Goal: Find specific page/section: Find specific page/section

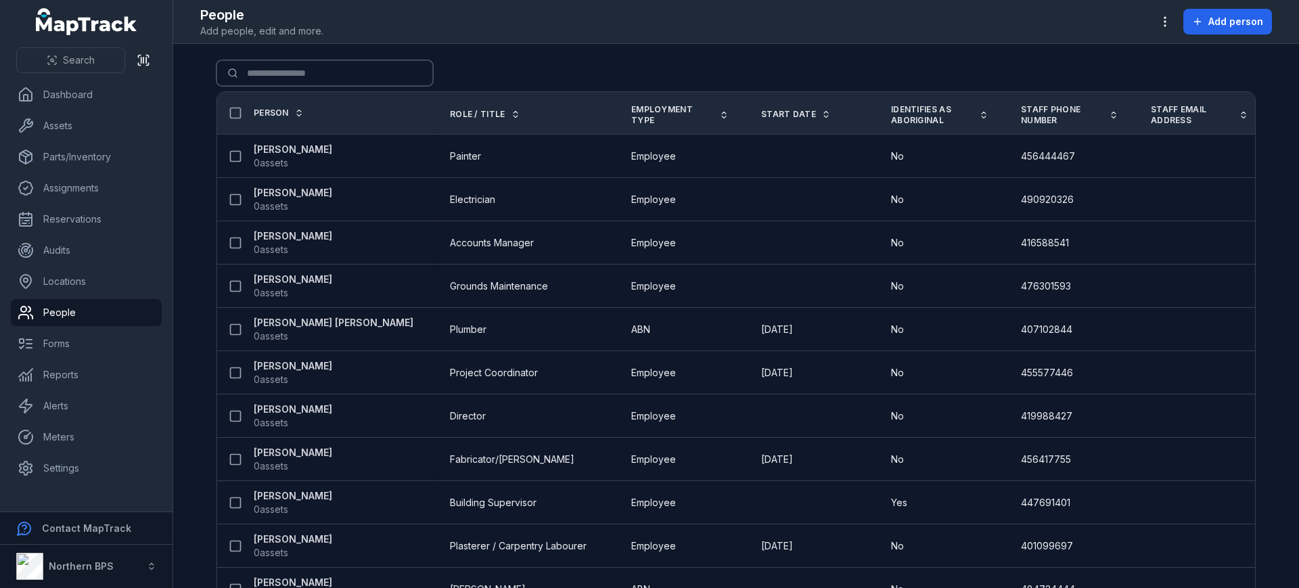
click at [360, 73] on input "Search for people" at bounding box center [324, 73] width 216 height 26
click at [524, 57] on main "Search for people Person Role / Title Employment Type Start Date Identifies as …" at bounding box center [736, 316] width 1126 height 544
click at [340, 83] on input "Search for people" at bounding box center [324, 73] width 216 height 26
click at [506, 53] on main "Search for people Person Role / Title Employment Type Start Date Identifies as …" at bounding box center [736, 316] width 1126 height 544
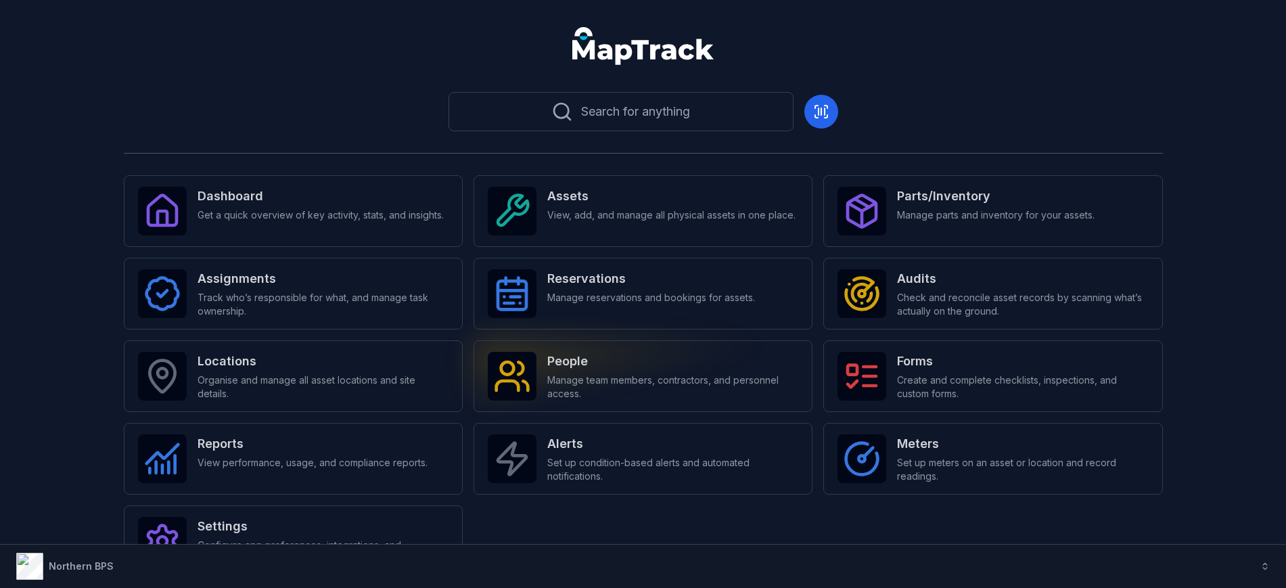
click at [593, 375] on span "Manage team members, contractors, and personnel access." at bounding box center [672, 386] width 251 height 27
